Goal: Navigation & Orientation: Go to known website

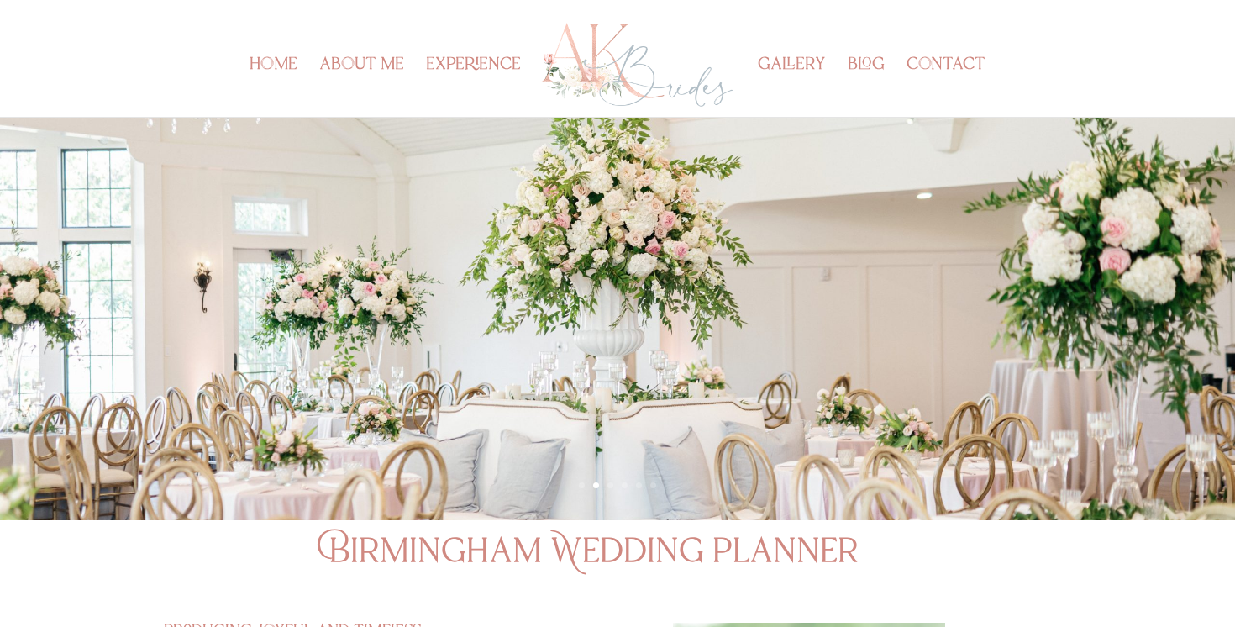
click at [598, 101] on img at bounding box center [638, 64] width 196 height 93
